Goal: Navigation & Orientation: Find specific page/section

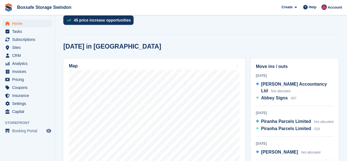
scroll to position [145, 0]
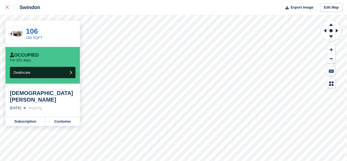
click at [9, 5] on div at bounding box center [10, 7] width 9 height 7
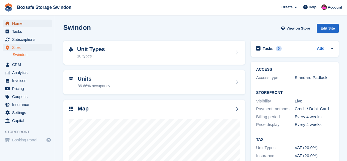
click at [17, 21] on span "Home" at bounding box center [28, 24] width 33 height 8
